Goal: Task Accomplishment & Management: Manage account settings

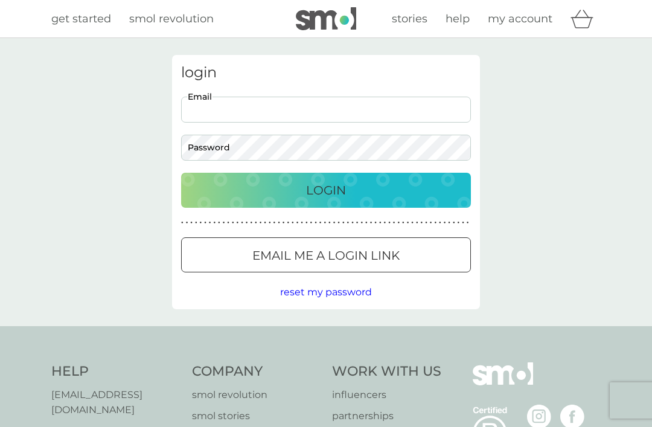
click at [213, 106] on input "Email" at bounding box center [326, 110] width 290 height 26
type input "[EMAIL_ADDRESS][DOMAIN_NAME]"
click at [326, 190] on button "Login" at bounding box center [326, 190] width 290 height 35
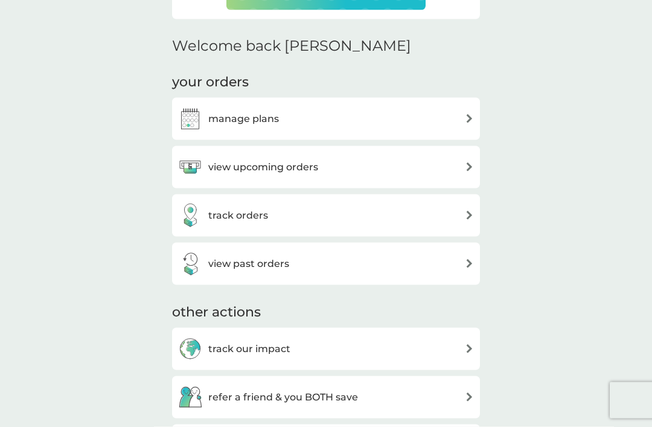
scroll to position [334, 0]
click at [250, 113] on h3 "manage plans" at bounding box center [243, 120] width 71 height 16
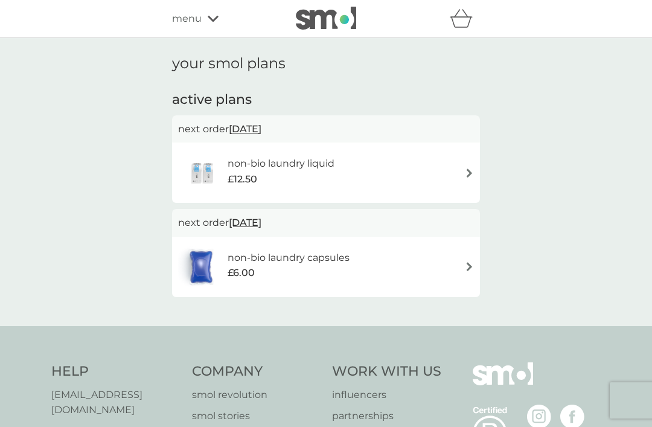
click at [211, 24] on div "menu" at bounding box center [223, 19] width 103 height 16
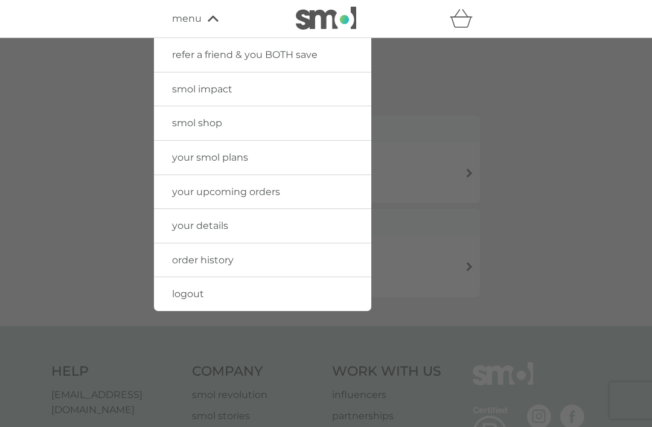
click at [232, 289] on link "logout" at bounding box center [262, 294] width 217 height 34
